Goal: Find specific page/section: Find specific page/section

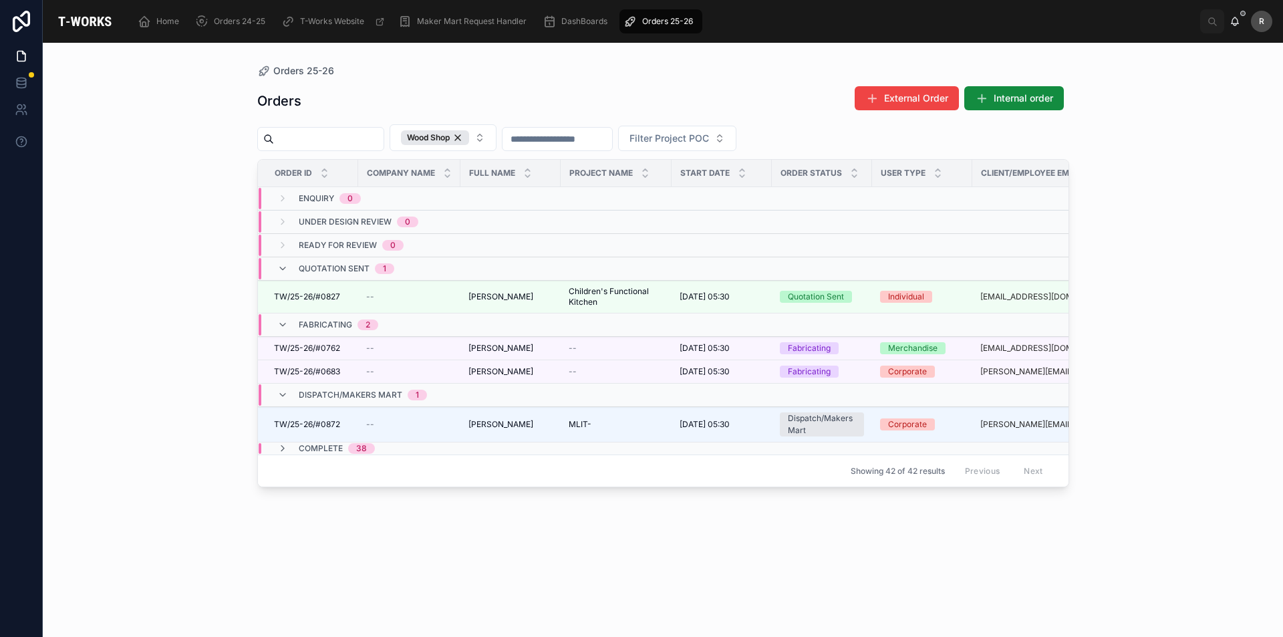
drag, startPoint x: 974, startPoint y: 598, endPoint x: 963, endPoint y: 595, distance: 11.8
click at [974, 598] on div "Orders External Order Internal order Wood Shop Filter Project POC Order ID Comp…" at bounding box center [663, 349] width 812 height 543
click at [496, 129] on button "Wood Shop" at bounding box center [443, 137] width 107 height 27
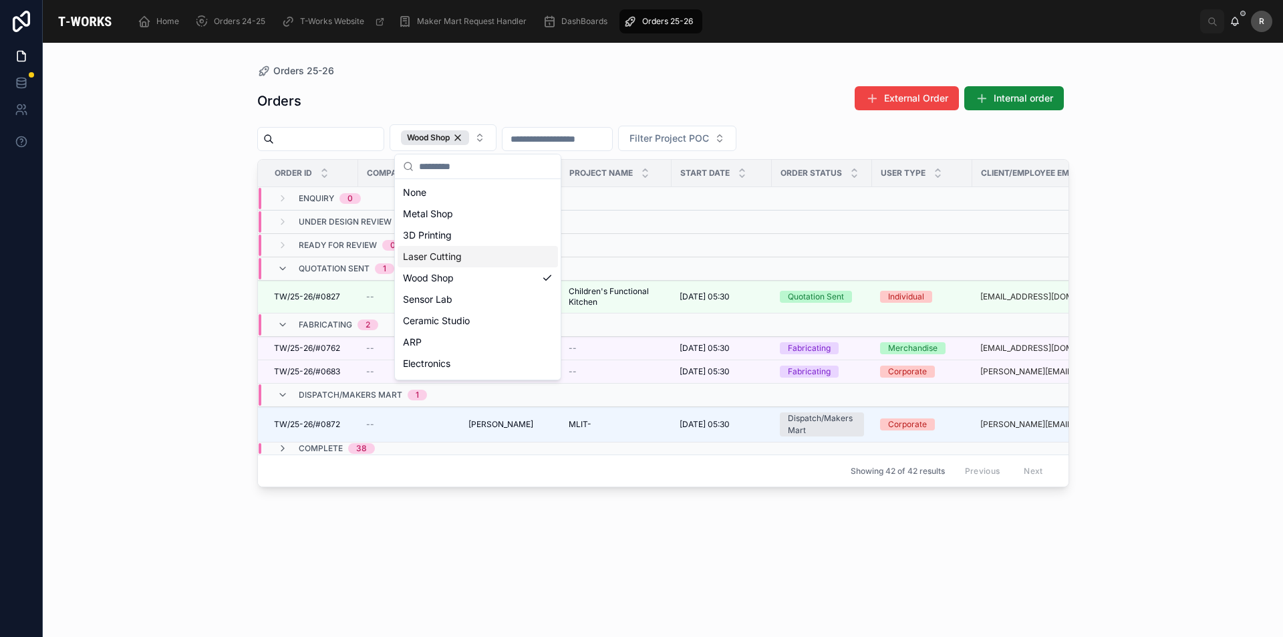
click at [515, 264] on div "Laser Cutting" at bounding box center [478, 256] width 160 height 21
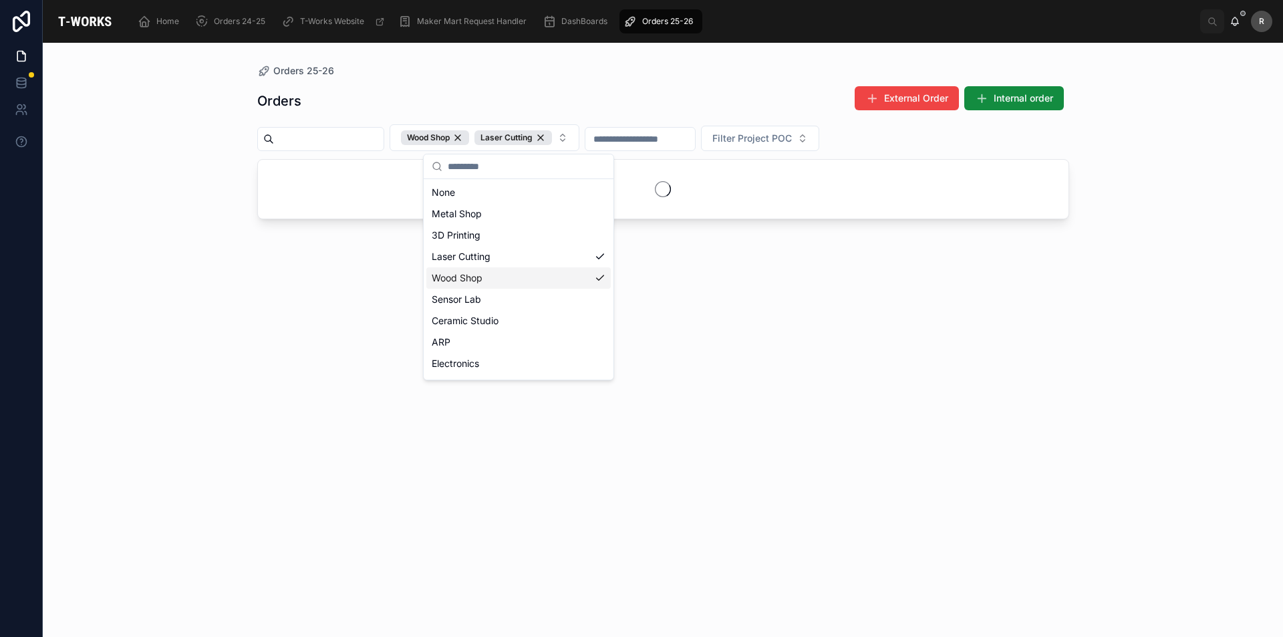
click at [166, 291] on div "Orders 25-26 Orders External Order Internal order Wood Shop Laser Cutting Filte…" at bounding box center [663, 340] width 1240 height 594
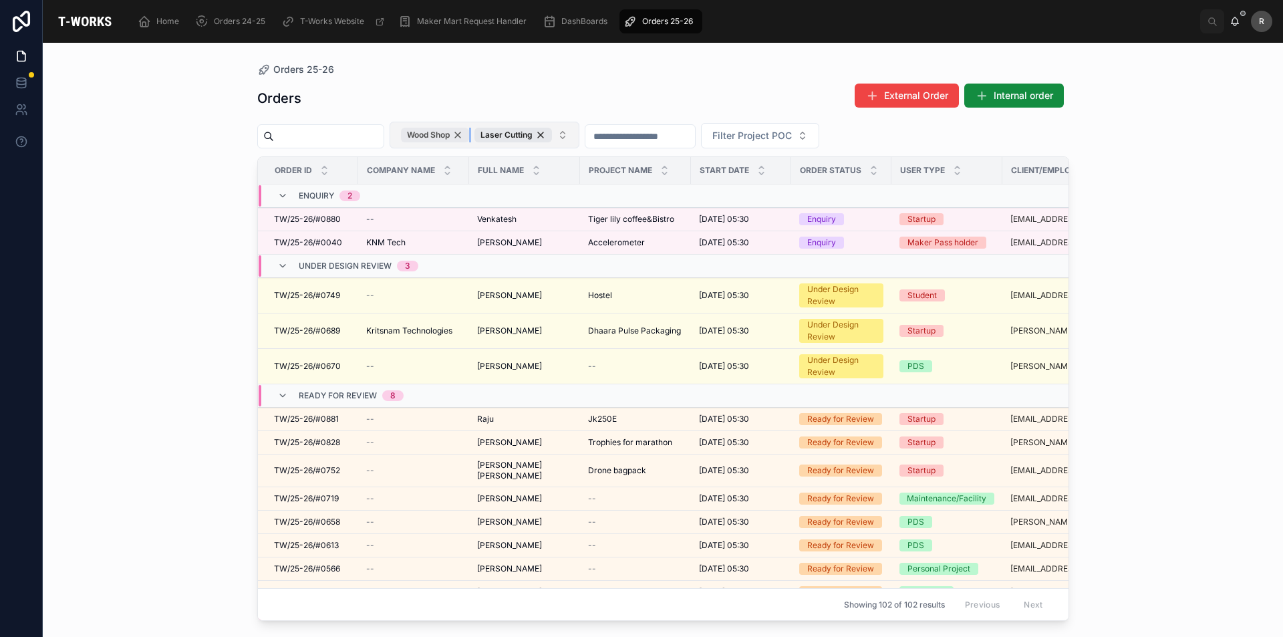
click at [469, 135] on div "Wood Shop" at bounding box center [435, 135] width 68 height 15
click at [506, 133] on button "Laser Cutting" at bounding box center [448, 135] width 116 height 27
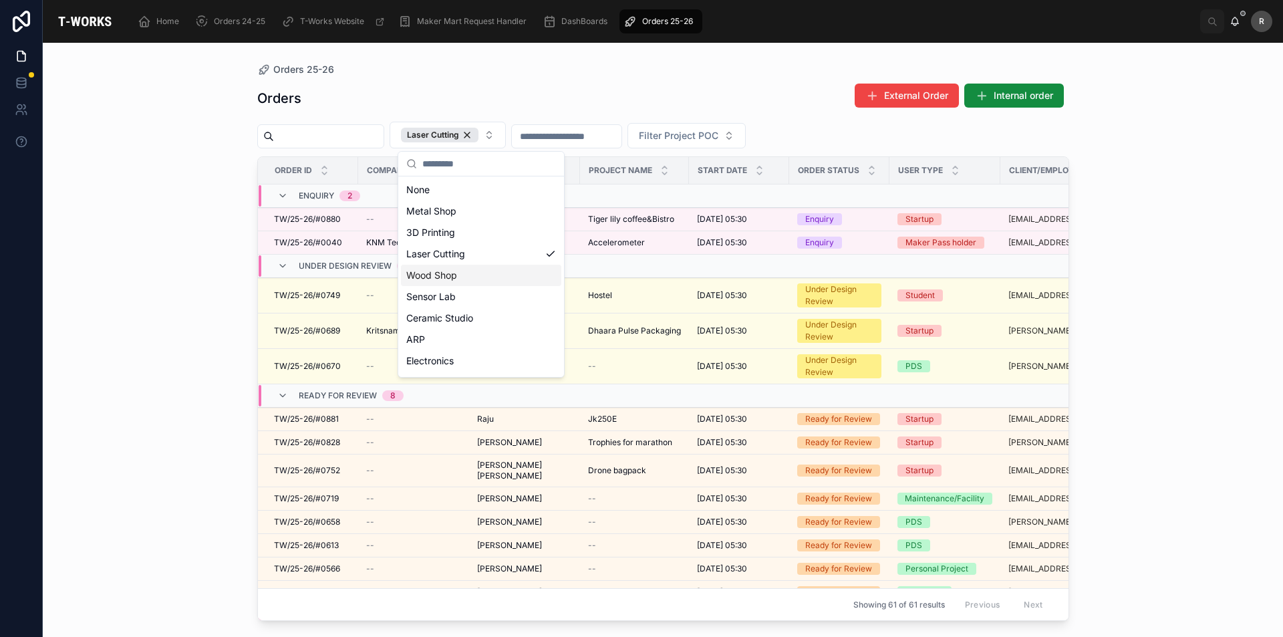
click at [493, 283] on div "Wood Shop" at bounding box center [481, 275] width 160 height 21
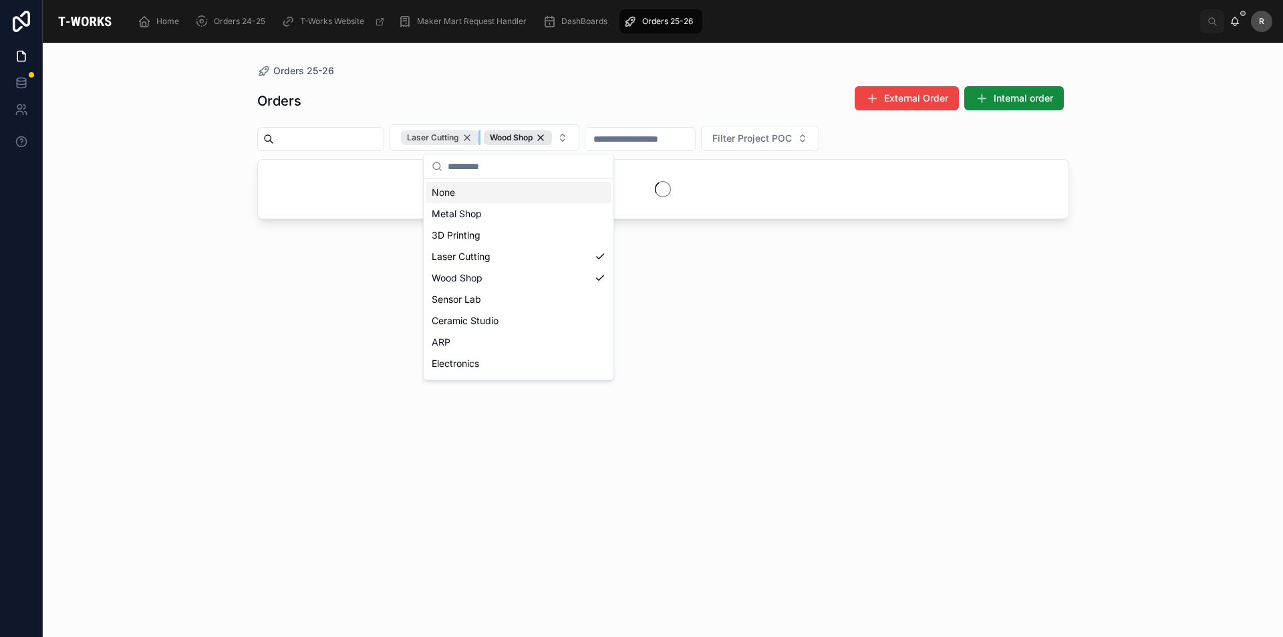
click at [478, 137] on div "Laser Cutting" at bounding box center [440, 137] width 78 height 15
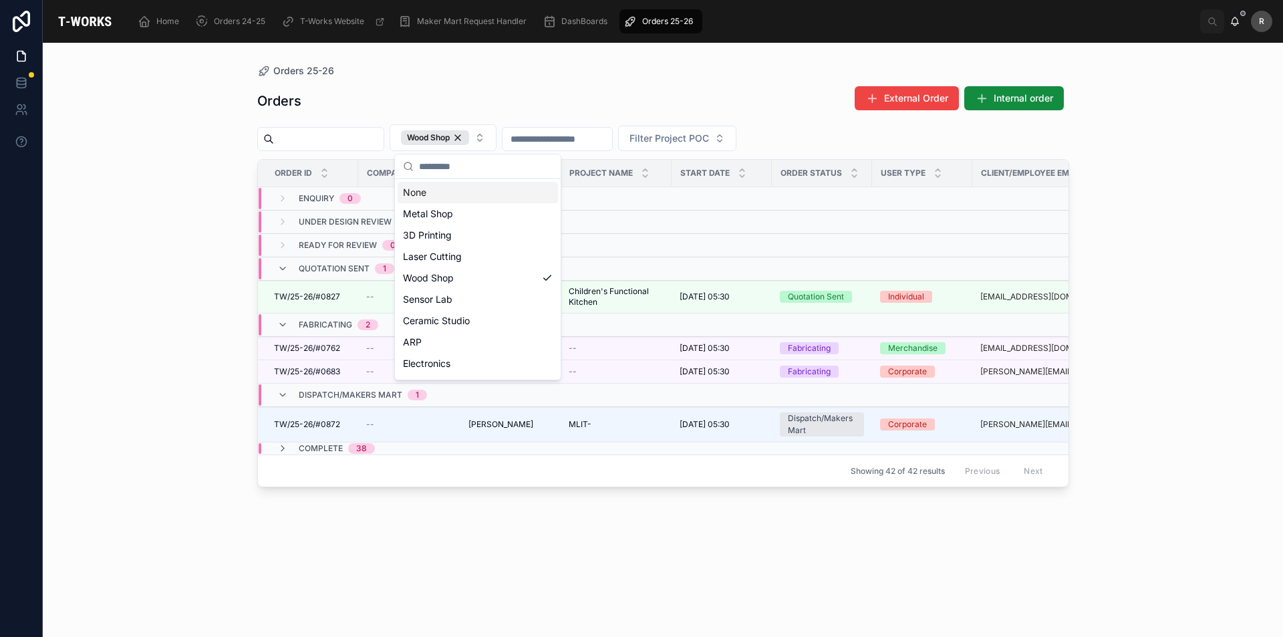
click at [634, 80] on div "Orders External Order Internal order Wood Shop Filter Project POC Order ID Comp…" at bounding box center [663, 349] width 812 height 543
